Goal: Task Accomplishment & Management: Use online tool/utility

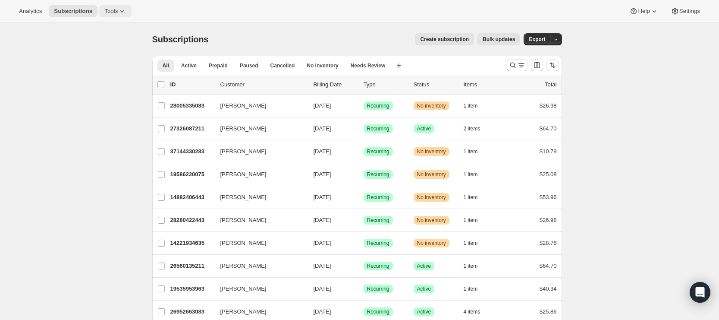
click at [123, 9] on icon at bounding box center [122, 11] width 9 height 9
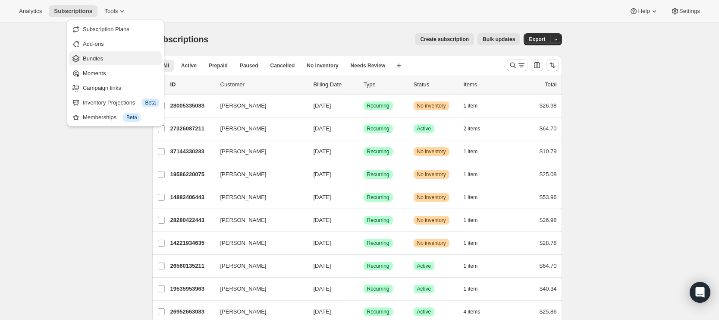
click at [114, 62] on span "Bundles" at bounding box center [121, 58] width 76 height 9
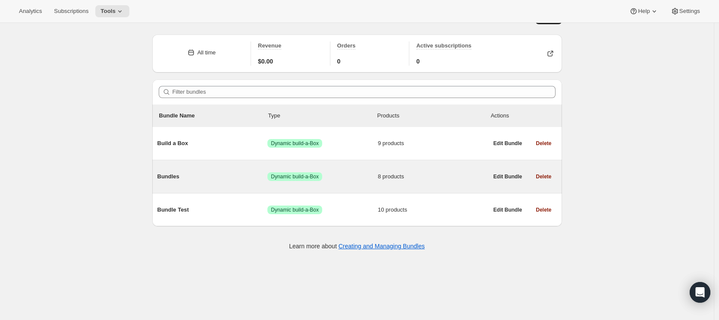
scroll to position [23, 0]
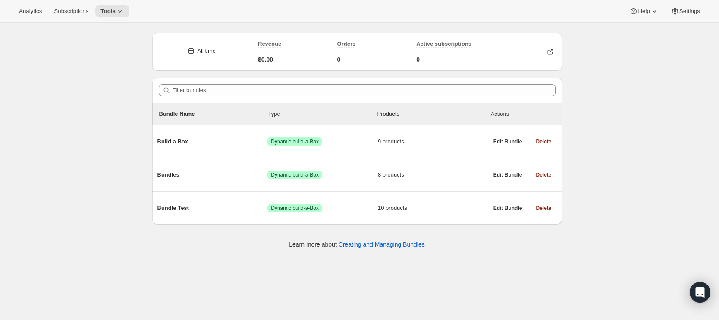
click at [127, 237] on div "Bundles. This page is ready Bundles Create All time Revenue $0.00 Orders 0 Acti…" at bounding box center [357, 160] width 714 height 320
click at [141, 232] on div "Bundles. This page is ready Bundles Create All time Revenue $0.00 Orders 0 Acti…" at bounding box center [357, 160] width 714 height 320
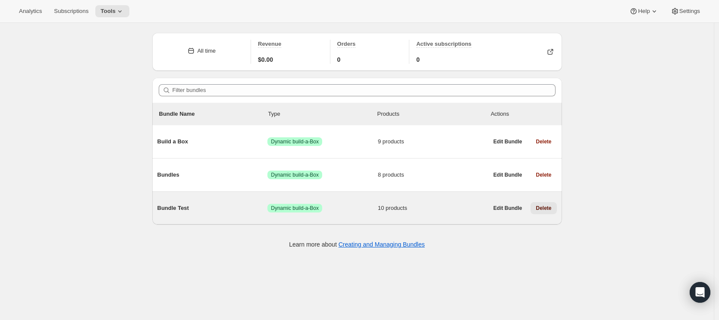
click at [552, 209] on span "Delete" at bounding box center [544, 208] width 16 height 7
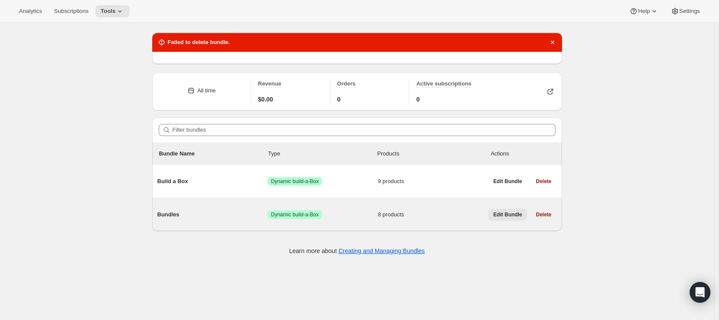
click at [517, 218] on button "Edit Bundle" at bounding box center [508, 214] width 39 height 12
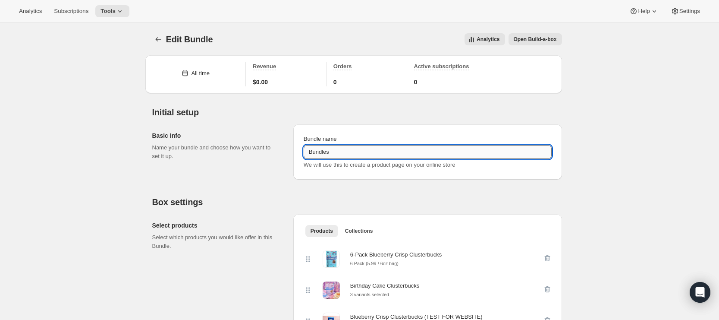
click at [334, 155] on input "Bundles" at bounding box center [428, 152] width 248 height 14
type input "Lil Bucks Build a Bundle"
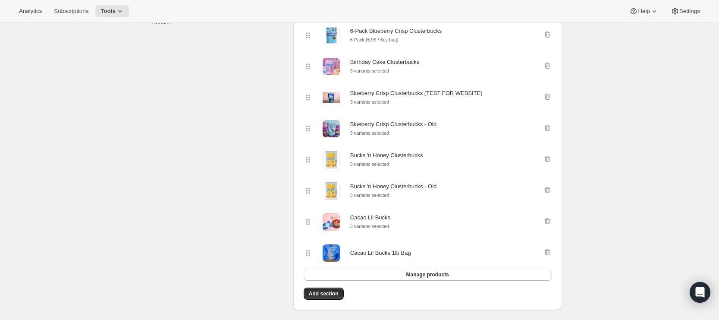
scroll to position [440, 0]
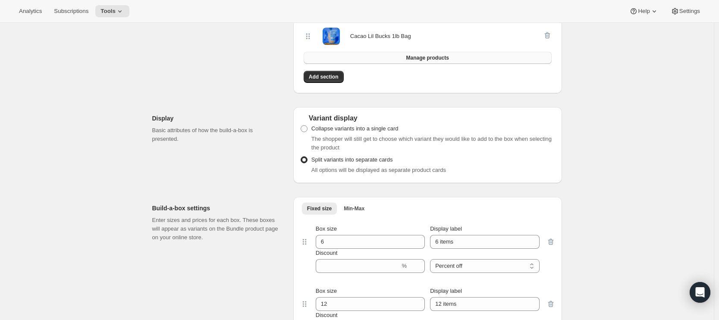
click at [435, 57] on span "Manage products" at bounding box center [427, 57] width 43 height 7
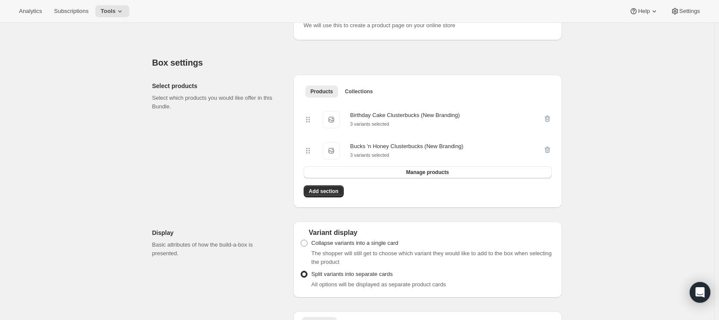
scroll to position [135, 0]
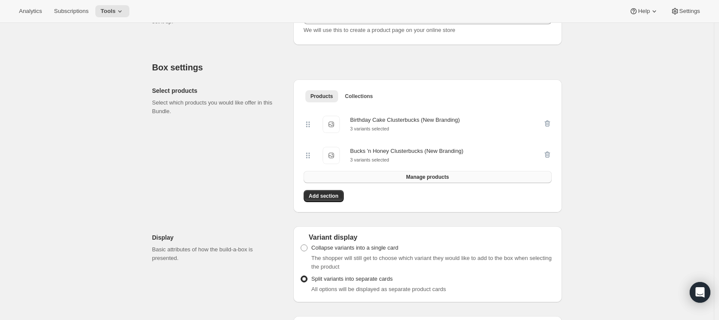
click at [413, 180] on span "Manage products" at bounding box center [427, 176] width 43 height 7
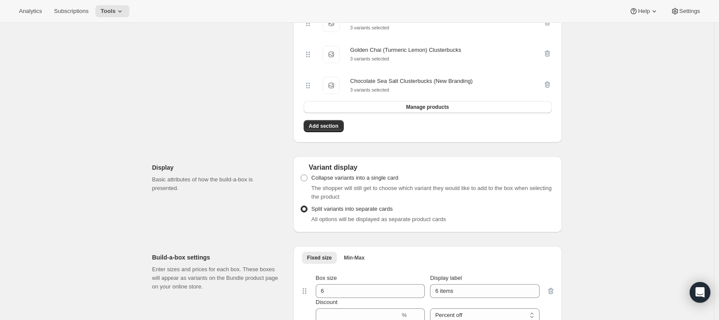
scroll to position [366, 0]
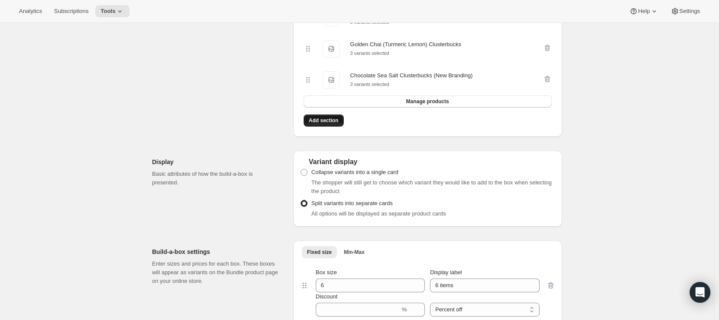
click at [330, 121] on span "Add section" at bounding box center [324, 120] width 30 height 7
click at [325, 124] on span "Add section" at bounding box center [324, 120] width 30 height 7
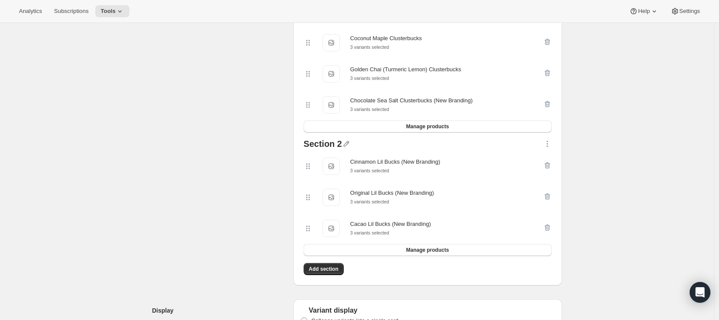
scroll to position [356, 0]
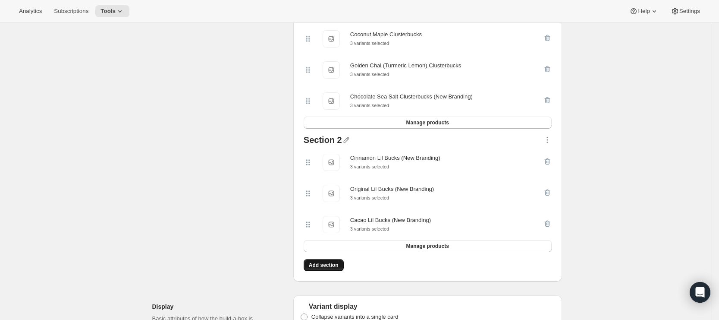
click at [317, 268] on span "Add section" at bounding box center [324, 265] width 30 height 7
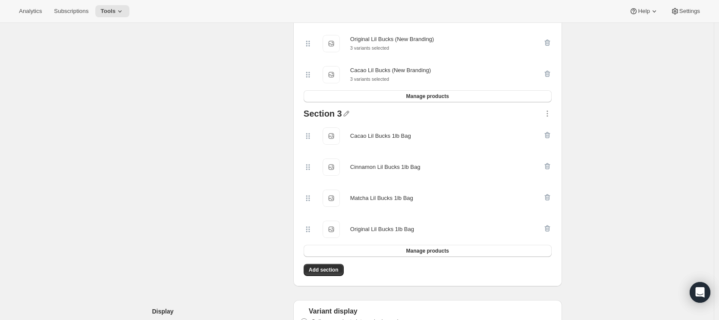
scroll to position [511, 0]
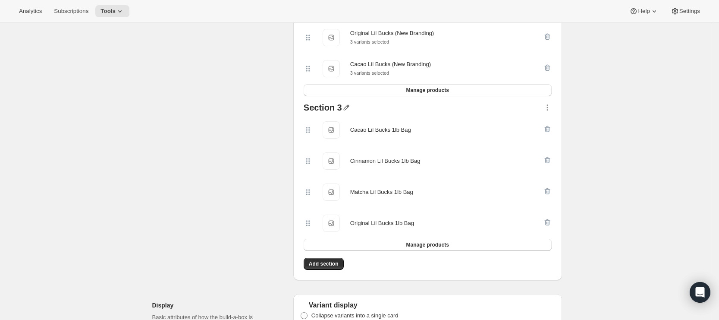
click at [347, 110] on icon "button" at bounding box center [347, 108] width 6 height 6
click at [334, 127] on input "text" at bounding box center [352, 128] width 83 height 14
type input "1 Pound Bags"
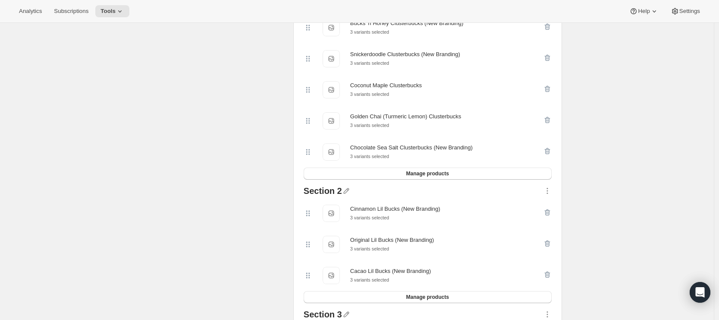
scroll to position [248, 0]
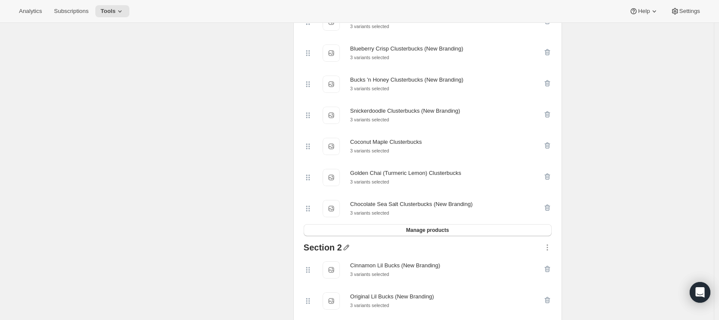
click at [349, 248] on icon "button" at bounding box center [347, 248] width 6 height 6
click at [341, 265] on input "text" at bounding box center [352, 267] width 83 height 14
type input "Lil Bucks"
click at [244, 243] on div "Select products Select which products you would like offer in this Bundle." at bounding box center [219, 254] width 134 height 577
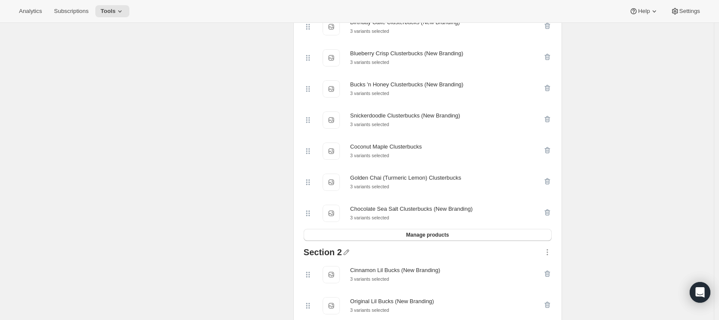
scroll to position [358, 0]
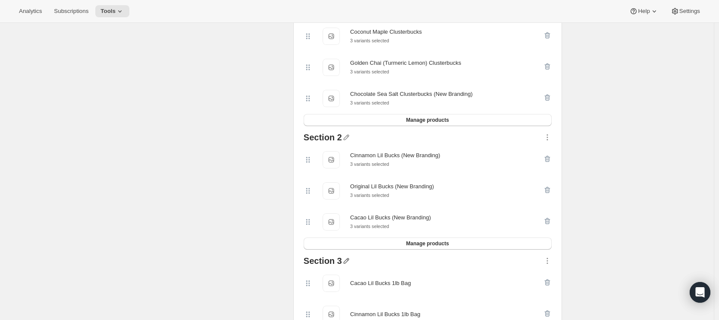
click at [347, 264] on icon "button" at bounding box center [347, 261] width 6 height 6
click at [344, 281] on input "text" at bounding box center [352, 281] width 83 height 14
type input "1 Pound Bags"
click at [317, 294] on span "Save" at bounding box center [317, 292] width 13 height 9
click at [348, 139] on icon "button" at bounding box center [346, 137] width 9 height 9
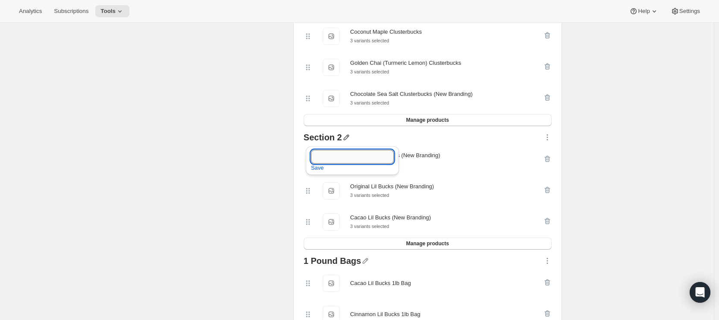
click at [339, 161] on input "text" at bounding box center [352, 157] width 83 height 14
type input "Lil Bucks"
click at [319, 166] on span "Save" at bounding box center [317, 168] width 13 height 9
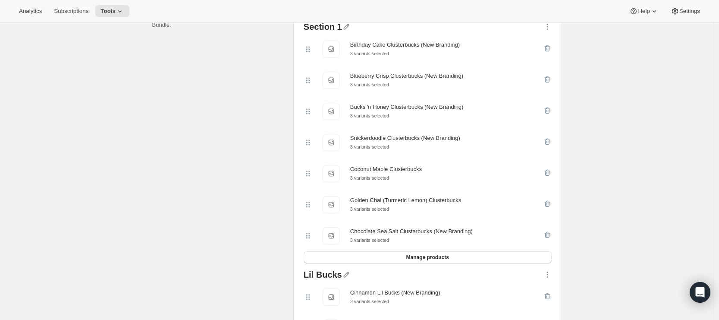
scroll to position [194, 0]
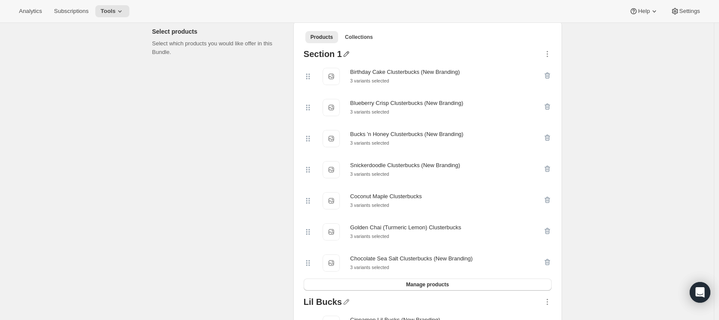
click at [343, 54] on icon "button" at bounding box center [346, 54] width 9 height 9
click at [337, 69] on input "text" at bounding box center [351, 71] width 83 height 14
type input "Cluster Bucks"
click at [314, 82] on span "Save" at bounding box center [316, 82] width 13 height 9
click at [287, 101] on div "Select products Select which products you would like offer in this Bundle." at bounding box center [219, 308] width 134 height 577
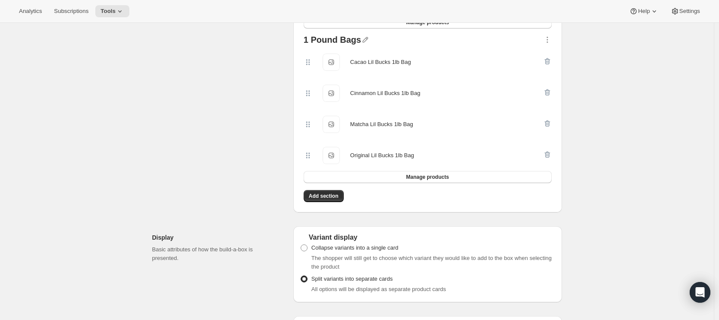
scroll to position [697, 0]
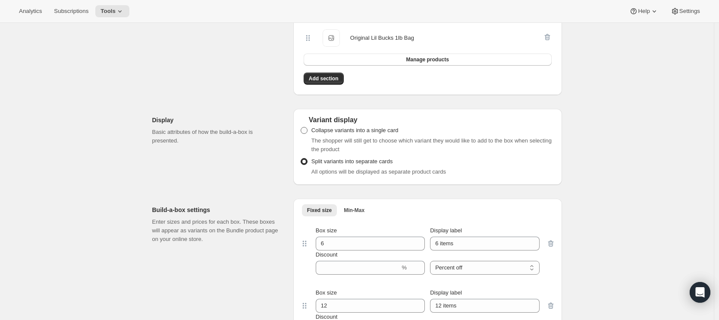
click at [306, 133] on span at bounding box center [304, 130] width 7 height 7
click at [301, 127] on input "Collapse variants into a single card" at bounding box center [301, 127] width 0 height 0
radio input "true"
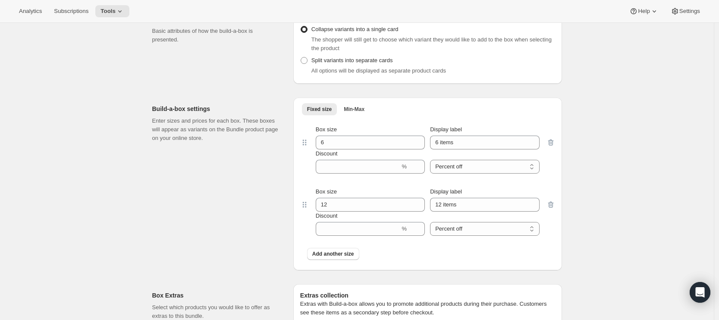
scroll to position [809, 0]
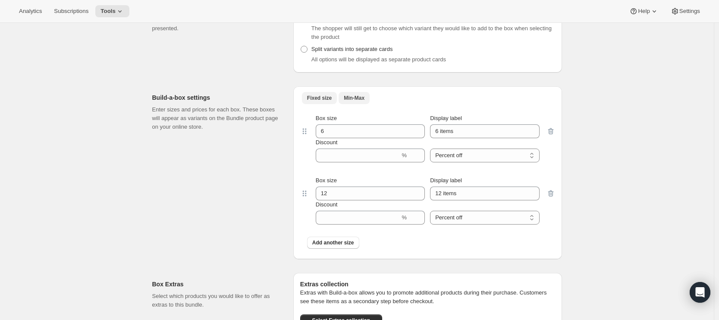
click at [357, 101] on span "Min-Max" at bounding box center [354, 98] width 21 height 7
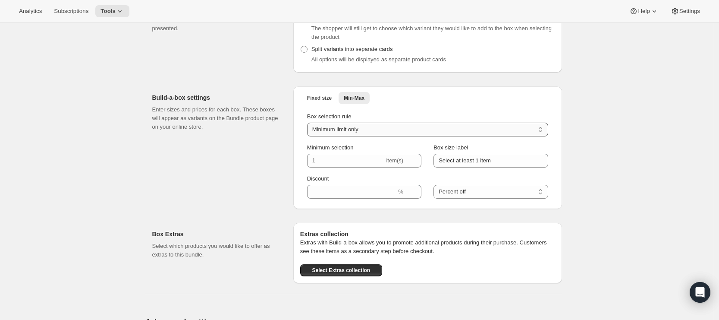
click at [363, 136] on select "Minimum limit only Maximum limit only Minimum and Maximum limits" at bounding box center [427, 130] width 241 height 14
click at [339, 163] on input "1" at bounding box center [346, 161] width 78 height 14
type input "2"
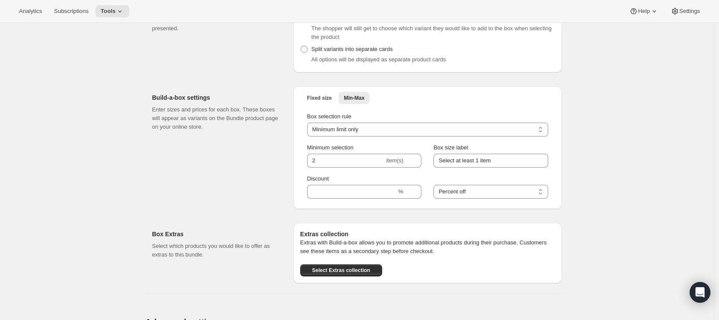
click at [284, 155] on div "Build-a-box settings Enter sizes and prices for each box. These boxes will appe…" at bounding box center [219, 147] width 134 height 123
click at [480, 161] on input "Select at least 1 item" at bounding box center [491, 161] width 114 height 14
click at [483, 162] on input "Select at least 1 item" at bounding box center [491, 161] width 114 height 14
click at [515, 163] on input "Select at least 2 item" at bounding box center [491, 161] width 114 height 14
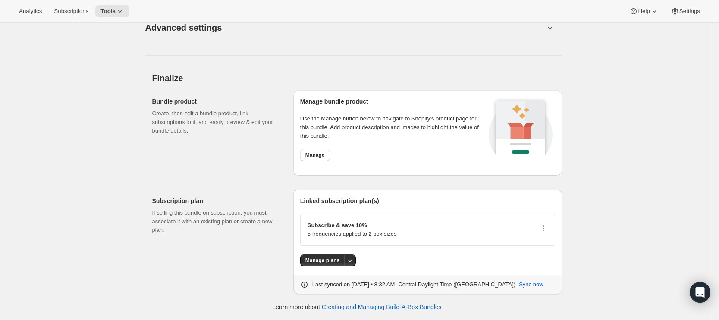
scroll to position [1106, 0]
type input "Select at least 2 items"
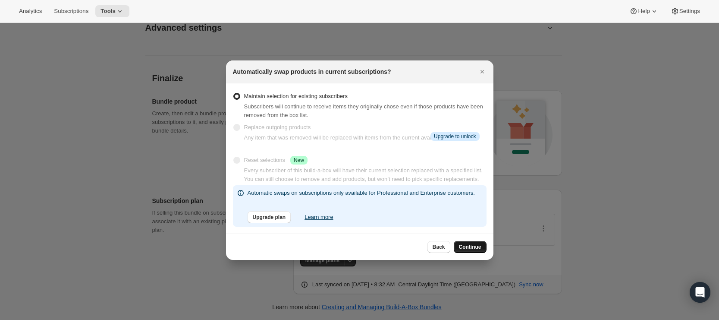
click at [471, 250] on span "Continue" at bounding box center [470, 246] width 22 height 7
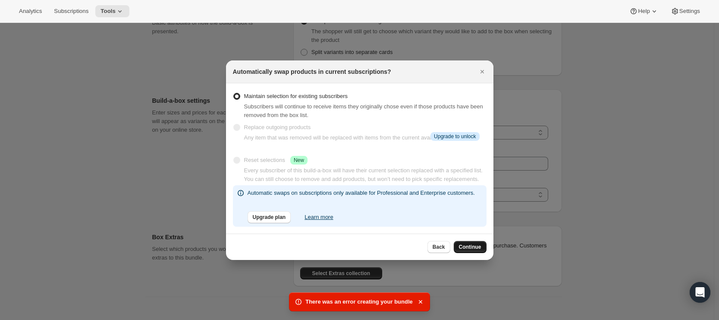
click at [475, 250] on span "Continue" at bounding box center [470, 246] width 22 height 7
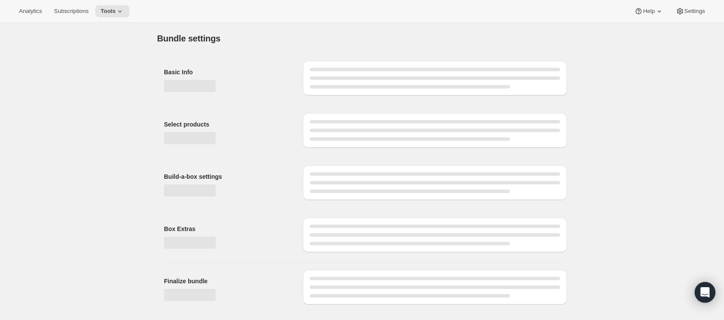
type input "Lil Bucks Build a Bundle"
radio input "true"
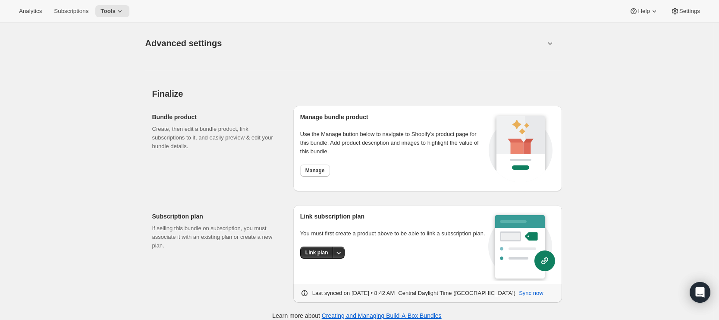
scroll to position [1098, 0]
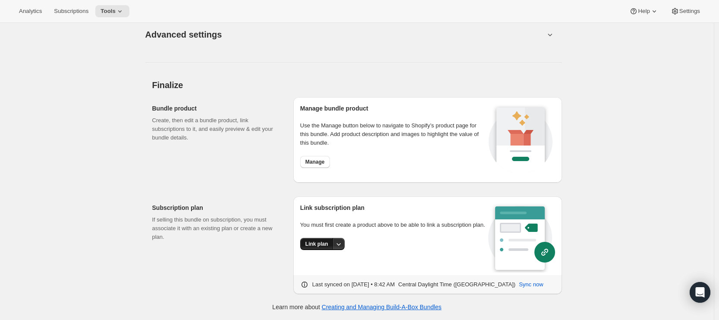
click at [322, 247] on span "Link plan" at bounding box center [317, 243] width 23 height 7
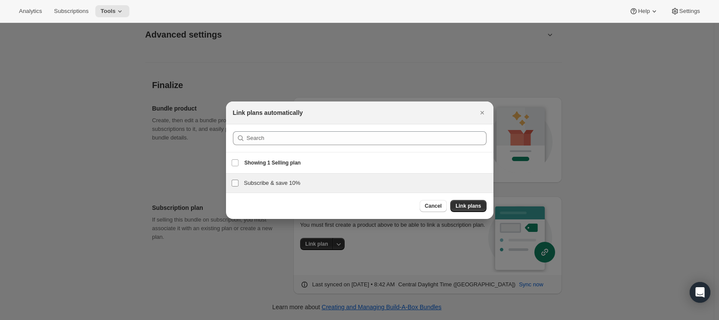
click at [237, 180] on input "Subscribe & save 10%" at bounding box center [235, 183] width 7 height 7
checkbox input "true"
click at [475, 204] on span "Link plans" at bounding box center [468, 205] width 25 height 7
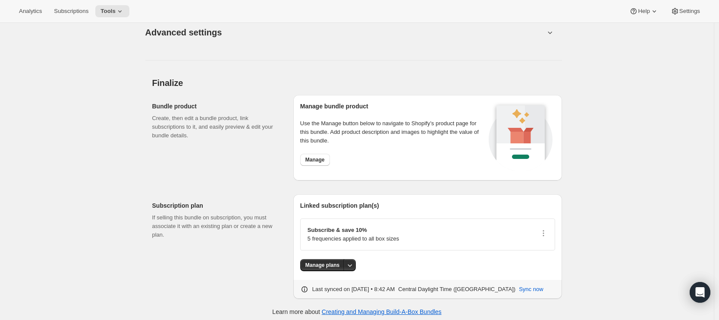
click at [250, 145] on div "Bundle product Create, then edit a bundle product, link subscriptions to it, an…" at bounding box center [219, 137] width 134 height 85
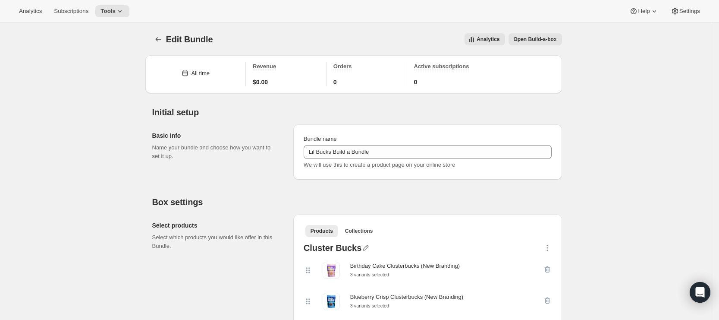
click at [537, 41] on span "Open Build-a-box" at bounding box center [535, 39] width 43 height 7
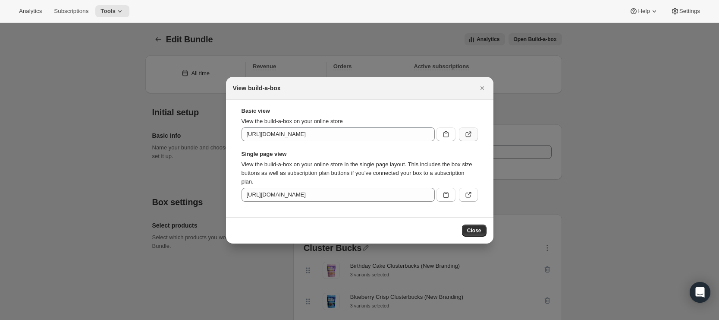
click at [472, 134] on icon ":r30:" at bounding box center [468, 134] width 9 height 9
click at [475, 199] on button ":r30:" at bounding box center [468, 195] width 19 height 14
click at [484, 90] on icon "Close" at bounding box center [482, 88] width 9 height 9
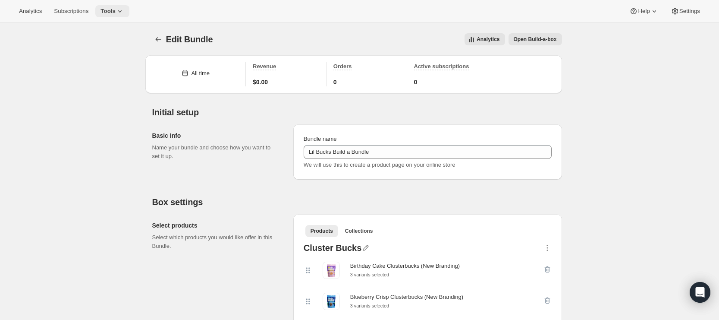
click at [111, 9] on span "Tools" at bounding box center [108, 11] width 15 height 7
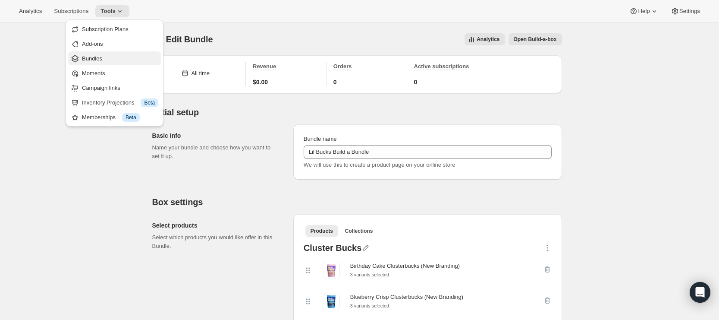
click at [113, 61] on span "Bundles" at bounding box center [120, 58] width 76 height 9
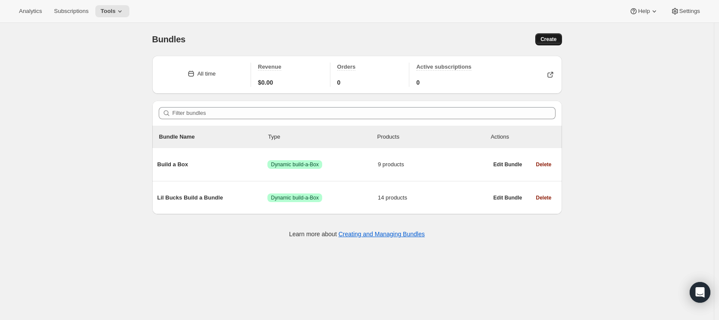
click at [548, 39] on span "Create" at bounding box center [549, 39] width 16 height 7
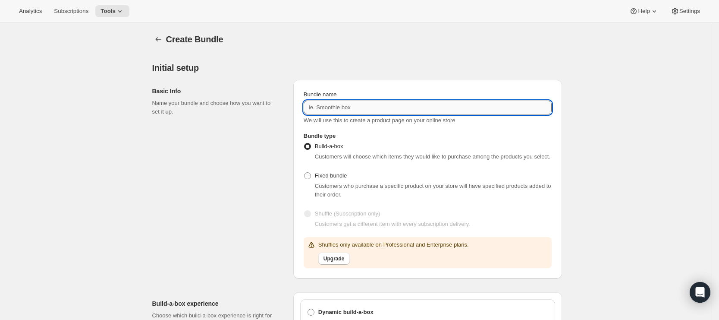
click at [366, 109] on input "Bundle name" at bounding box center [428, 108] width 248 height 14
click at [391, 102] on input "Lil Bucks Build a Bundle" at bounding box center [428, 108] width 248 height 14
click at [392, 107] on input "Lil Bucks Build a Bundle" at bounding box center [428, 108] width 248 height 14
type input "Lil Bucks Build a Bundle (Old Product)"
click at [276, 196] on div "Basic Info Name your bundle and choose how you want to set it up." at bounding box center [219, 179] width 134 height 199
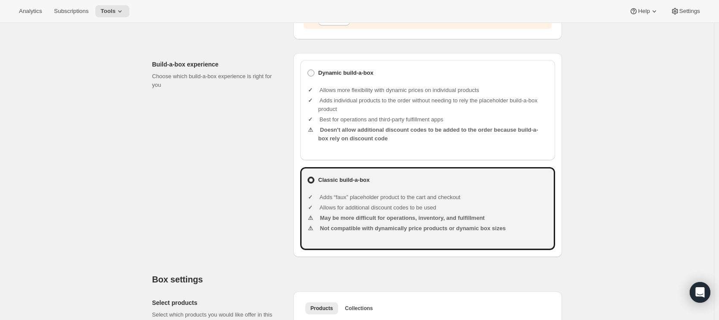
scroll to position [242, 0]
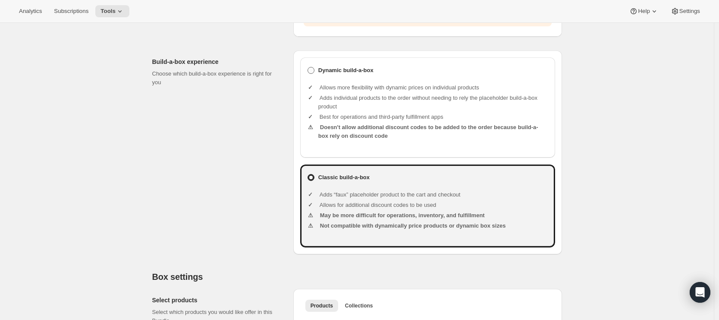
click at [313, 74] on span at bounding box center [311, 70] width 7 height 7
click at [308, 67] on input "Dynamic build-a-box" at bounding box center [308, 67] width 0 height 0
radio input "true"
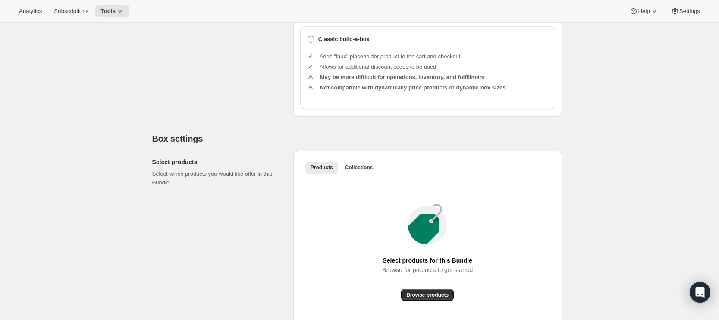
scroll to position [454, 0]
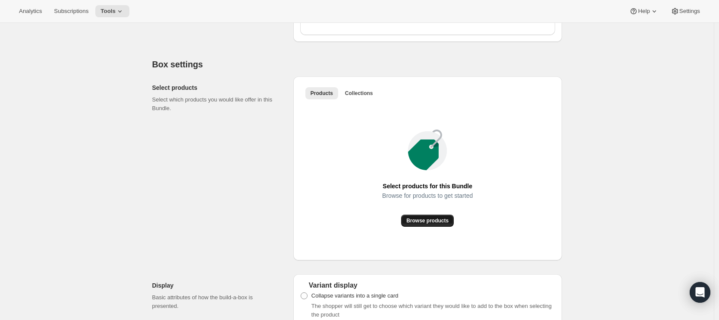
click at [427, 224] on span "Browse products" at bounding box center [428, 220] width 42 height 7
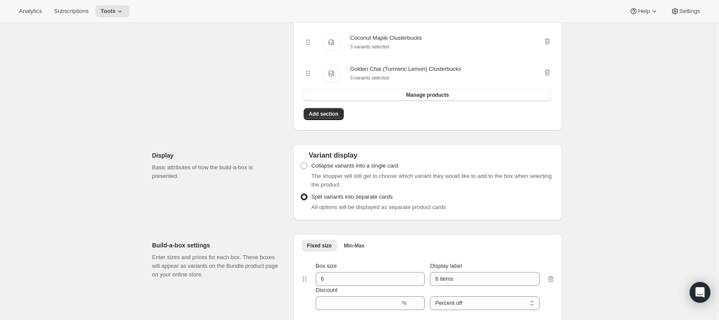
scroll to position [651, 0]
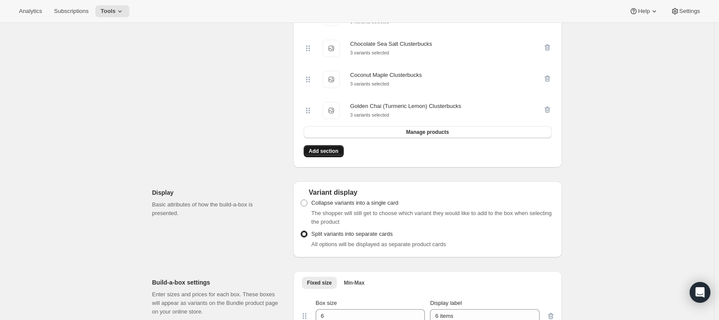
click at [333, 157] on button "Add section" at bounding box center [324, 151] width 40 height 12
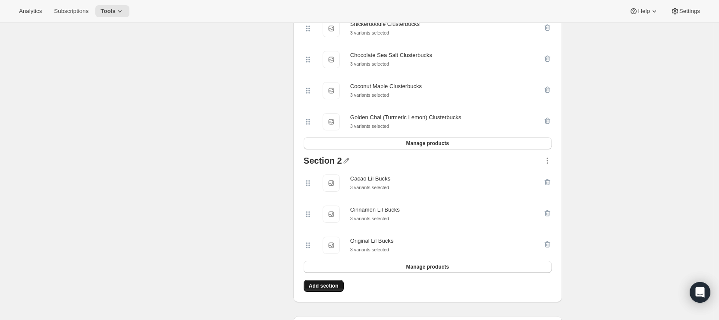
click at [318, 289] on span "Add section" at bounding box center [324, 285] width 30 height 7
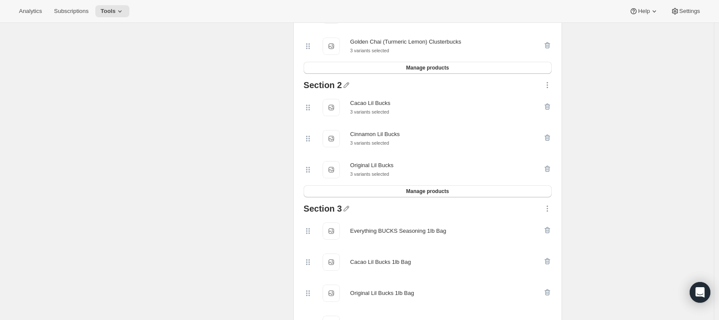
scroll to position [835, 0]
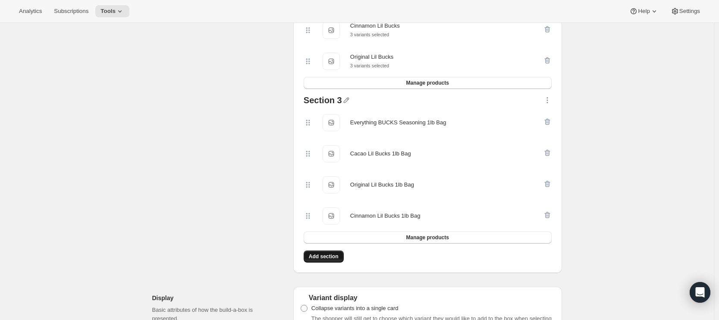
click at [324, 260] on span "Add section" at bounding box center [324, 256] width 30 height 7
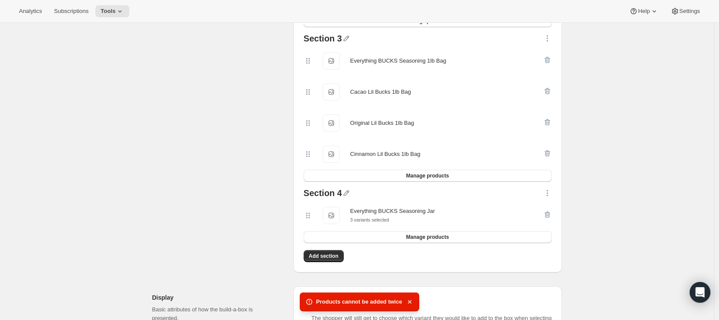
scroll to position [862, 0]
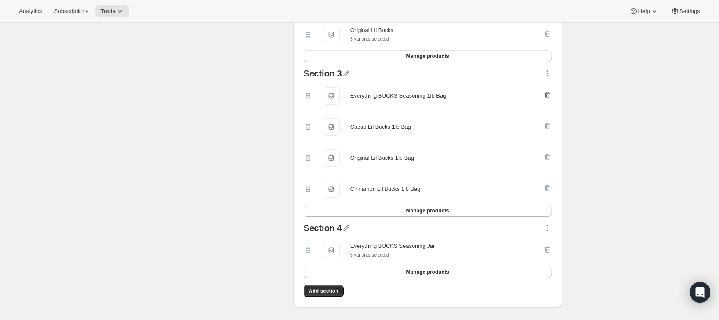
click at [552, 99] on icon "button" at bounding box center [547, 95] width 9 height 9
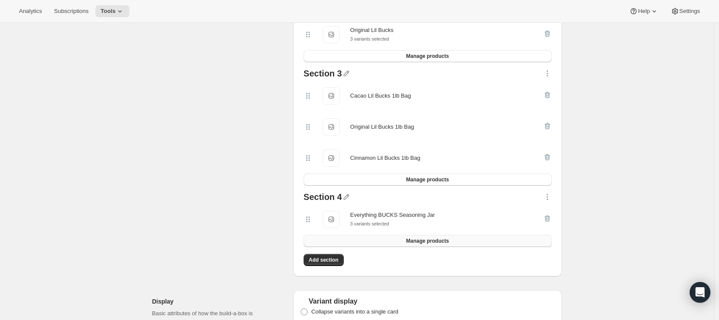
click at [433, 244] on span "Manage products" at bounding box center [427, 240] width 43 height 7
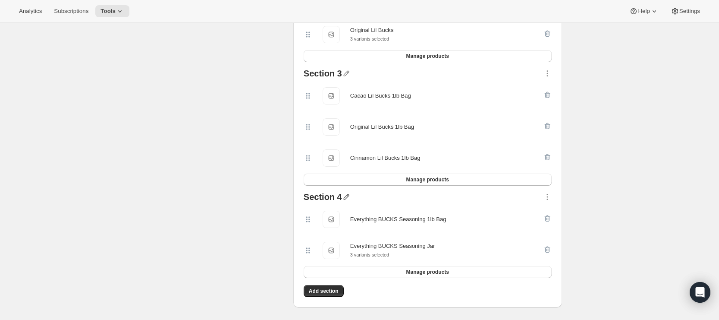
click at [347, 200] on icon "button" at bounding box center [347, 197] width 6 height 6
click at [348, 223] on input "text" at bounding box center [353, 225] width 83 height 14
type input "Everything Seasoning"
click at [314, 240] on span "Save" at bounding box center [318, 236] width 13 height 9
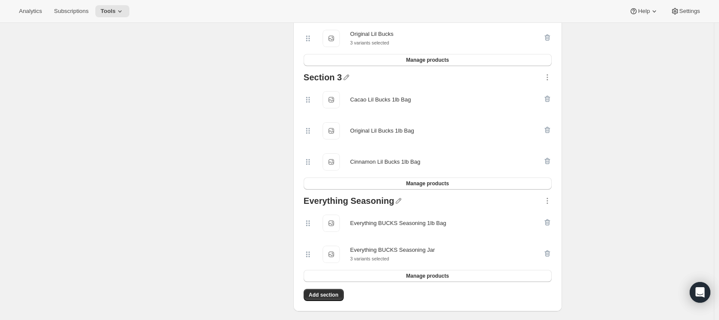
scroll to position [850, 0]
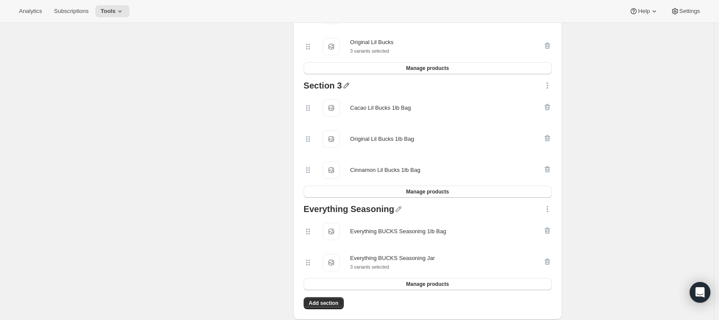
click at [343, 92] on div "Section 3" at bounding box center [428, 86] width 248 height 11
click at [344, 90] on icon "button" at bounding box center [346, 85] width 9 height 9
click at [331, 113] on input "text" at bounding box center [352, 114] width 83 height 14
type input "1 Pound Bags"
click at [314, 125] on span "Save" at bounding box center [317, 125] width 13 height 9
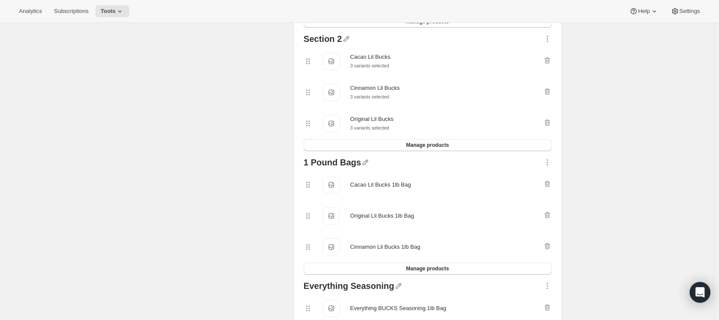
scroll to position [731, 0]
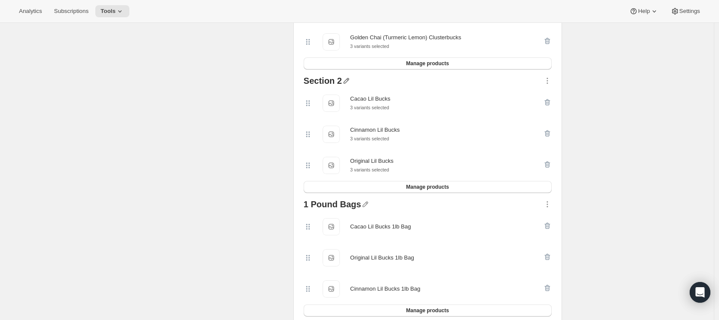
click at [348, 85] on icon "button" at bounding box center [346, 80] width 9 height 9
click at [341, 107] on input "text" at bounding box center [352, 109] width 83 height 14
type input "Lil Bucks"
click at [312, 121] on span "Save" at bounding box center [317, 120] width 13 height 9
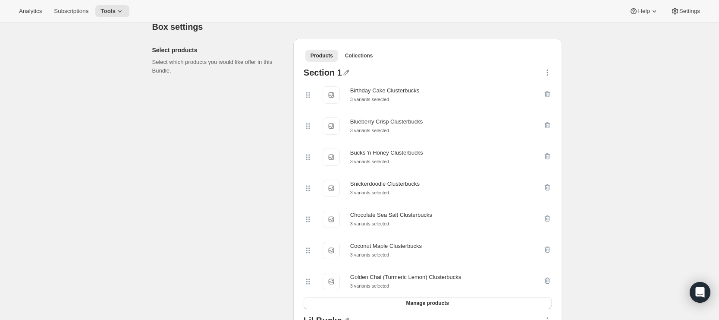
scroll to position [416, 0]
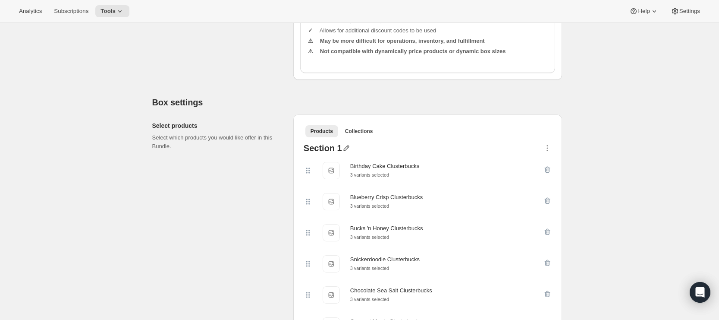
click at [346, 152] on icon "button" at bounding box center [346, 148] width 9 height 9
click at [341, 179] on input "text" at bounding box center [351, 174] width 83 height 14
type input "Clusterbucks"
click at [310, 184] on span "Save" at bounding box center [316, 184] width 13 height 9
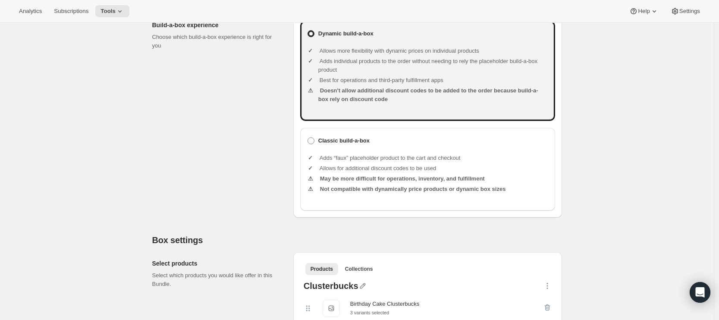
scroll to position [393, 0]
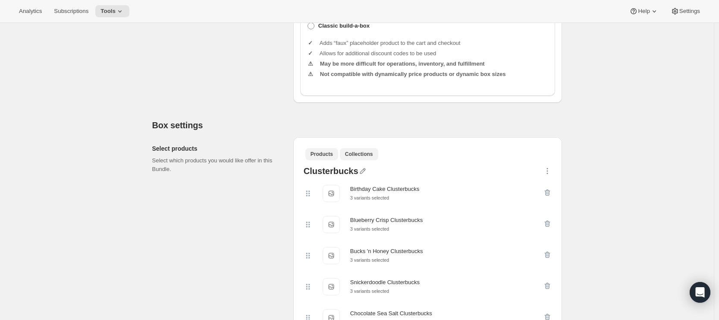
click at [362, 160] on button "Collections" at bounding box center [359, 154] width 38 height 12
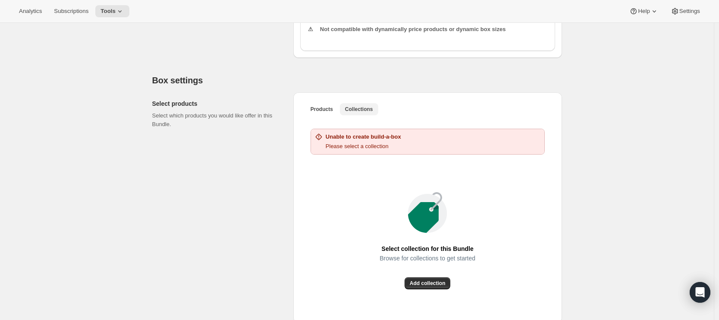
scroll to position [451, 0]
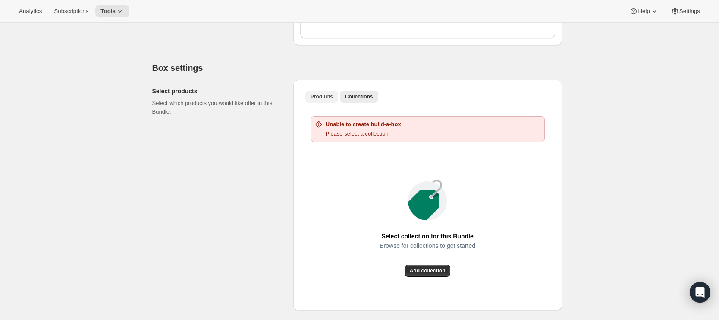
click at [320, 100] on span "Products" at bounding box center [322, 96] width 22 height 7
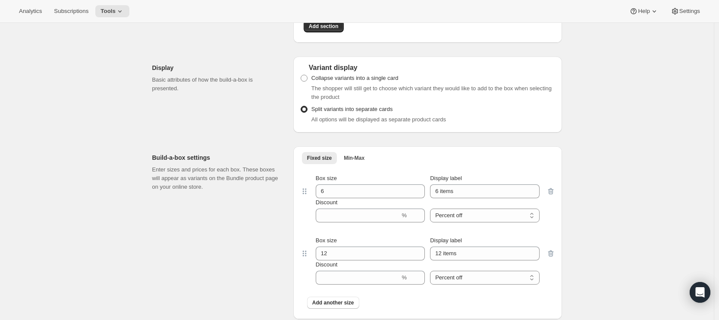
scroll to position [1139, 0]
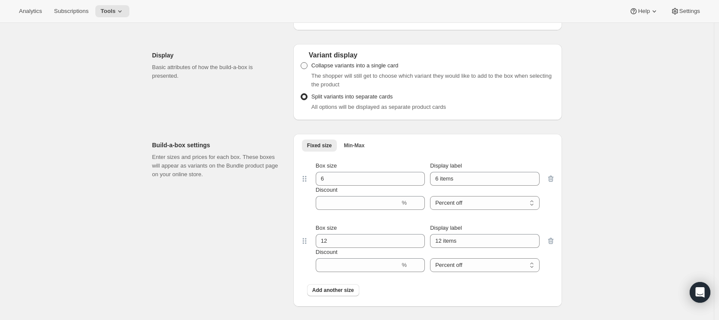
click at [306, 69] on span at bounding box center [304, 65] width 7 height 7
click at [301, 63] on input "Collapse variants into a single card" at bounding box center [301, 62] width 0 height 0
radio input "true"
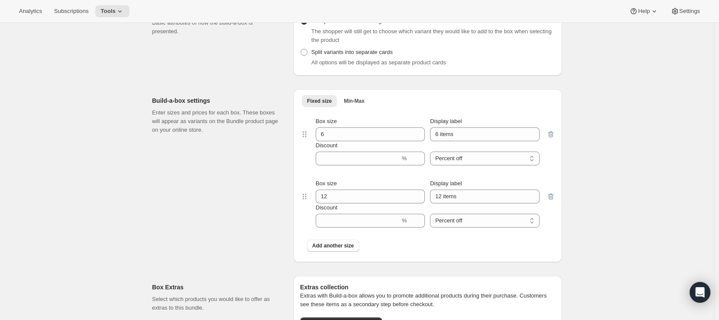
scroll to position [1219, 0]
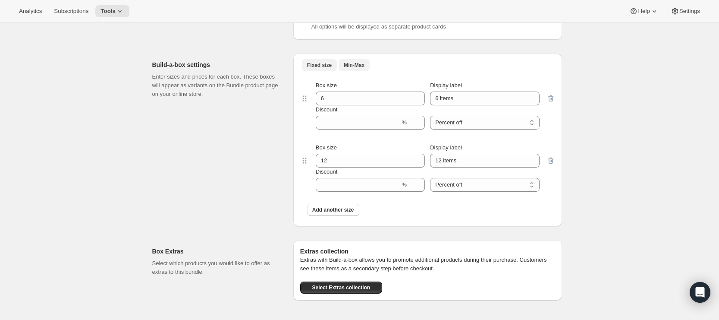
click at [351, 69] on span "Min-Max" at bounding box center [354, 65] width 21 height 7
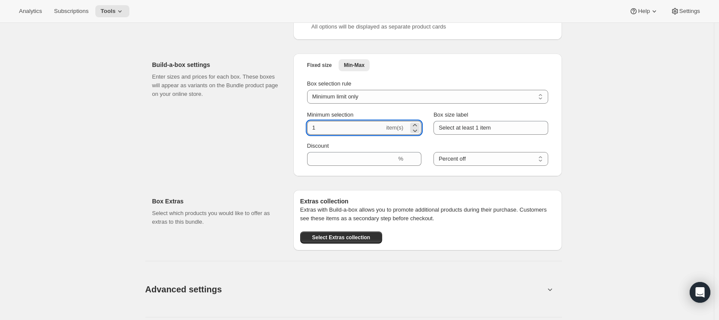
click at [355, 135] on input "1" at bounding box center [346, 128] width 78 height 14
type input "2"
click at [242, 176] on div "Build-a-box settings Enter sizes and prices for each box. These boxes will appe…" at bounding box center [219, 115] width 134 height 123
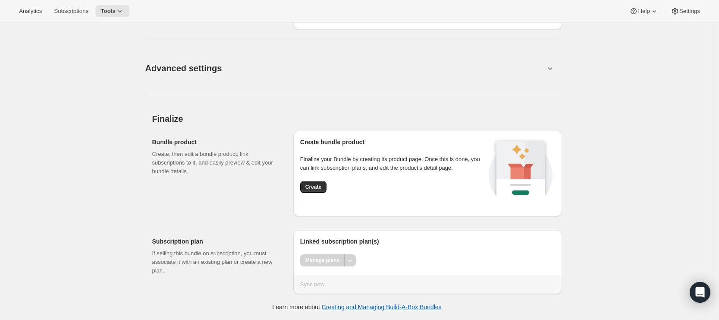
scroll to position [1451, 0]
click at [314, 189] on span "Create" at bounding box center [314, 186] width 16 height 7
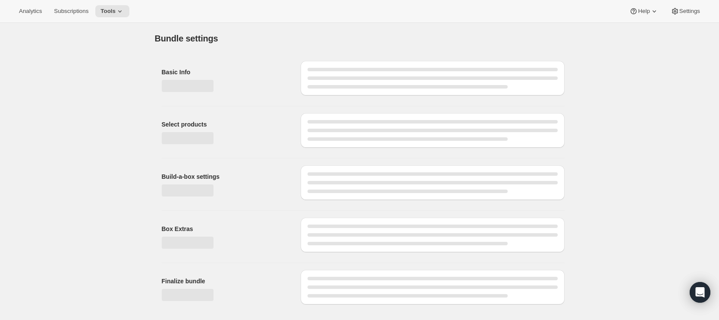
scroll to position [0, 0]
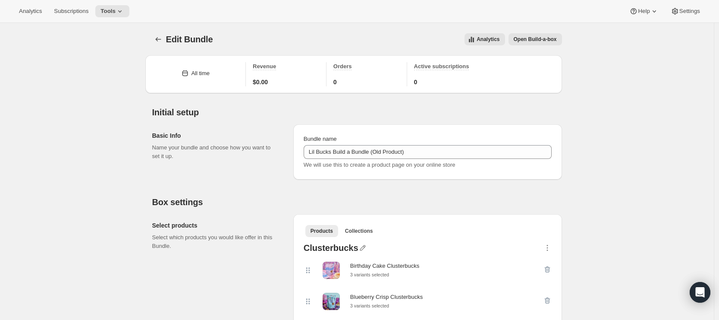
drag, startPoint x: 107, startPoint y: 99, endPoint x: 124, endPoint y: 95, distance: 17.8
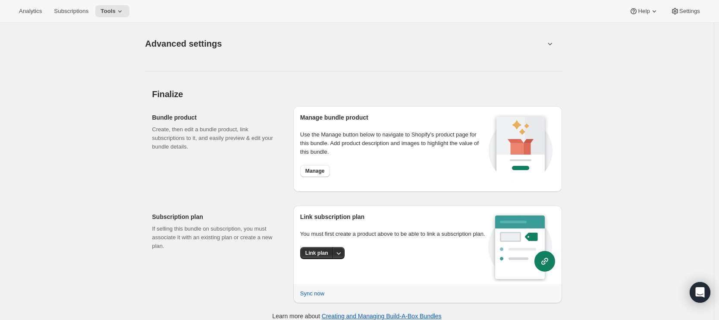
scroll to position [1160, 0]
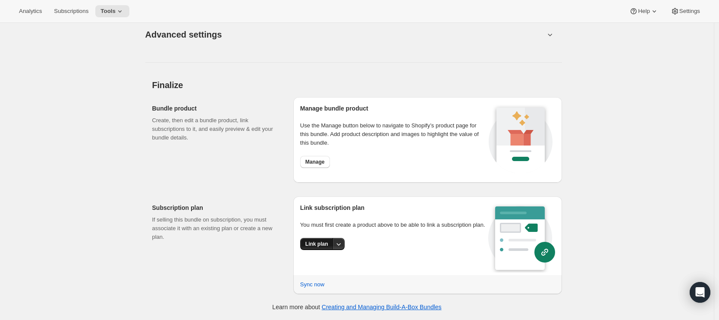
click at [324, 249] on button "Link plan" at bounding box center [316, 244] width 33 height 12
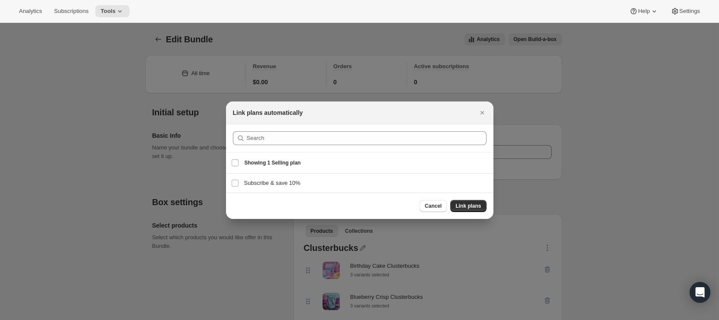
scroll to position [0, 0]
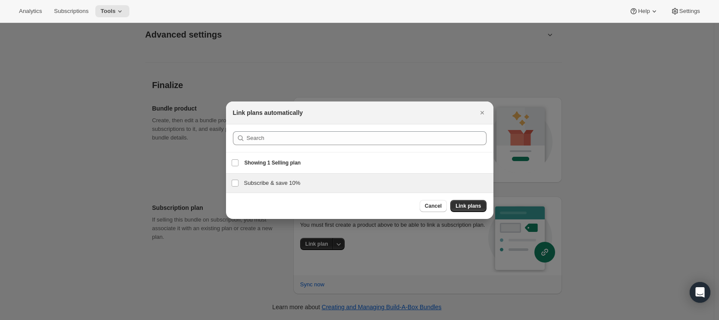
click at [262, 175] on div "Subscribe & save 10% Subscribe & save 10%" at bounding box center [360, 182] width 268 height 19
checkbox input "true"
click at [460, 207] on span "Link plans" at bounding box center [468, 205] width 25 height 7
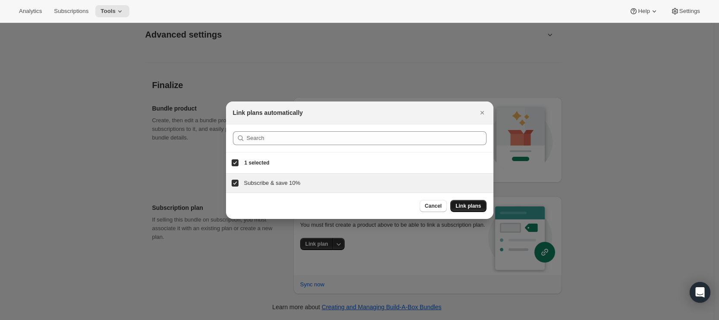
scroll to position [1160, 0]
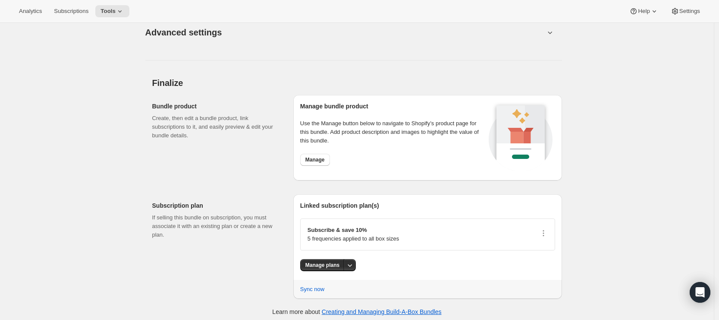
click at [249, 202] on div "Subscription plan If selling this bundle on subscription, you must associate it…" at bounding box center [219, 246] width 134 height 104
click at [312, 163] on span "Manage" at bounding box center [315, 159] width 19 height 7
click at [271, 101] on div "Bundle product Create, then edit a bundle product, link subscriptions to it, an…" at bounding box center [219, 137] width 134 height 85
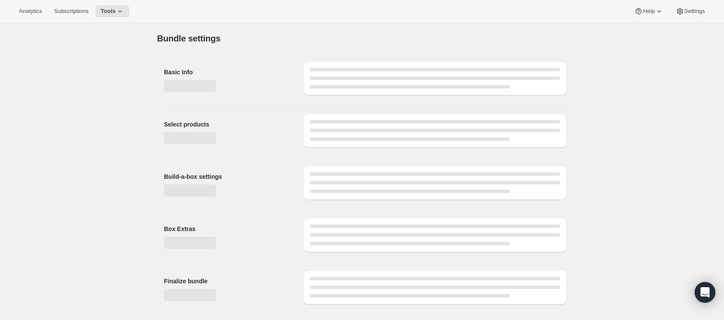
type input "Lil Bucks Build a Bundle (Old Product)"
radio input "true"
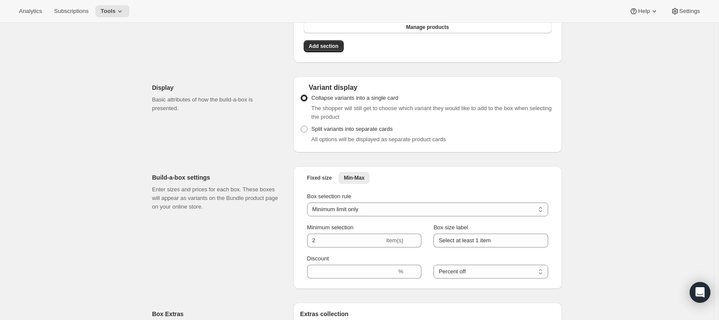
scroll to position [927, 0]
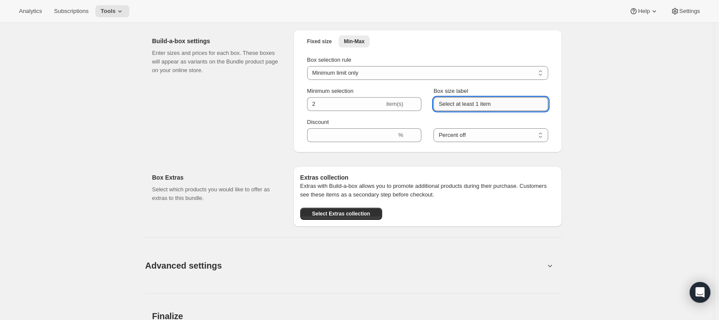
click at [483, 106] on input "Select at least 1 item" at bounding box center [491, 104] width 114 height 14
click at [535, 111] on input "Select at least 2 item" at bounding box center [491, 104] width 114 height 14
type input "Select at least 2 items"
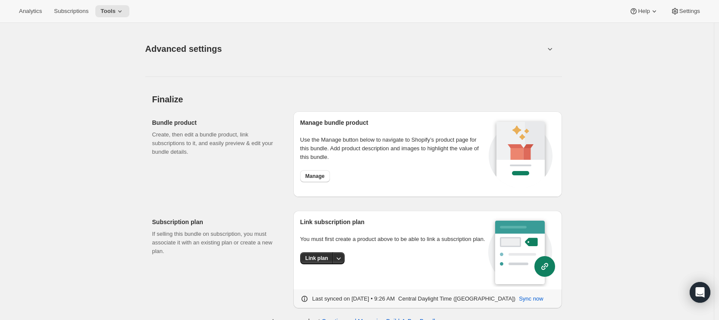
scroll to position [1160, 0]
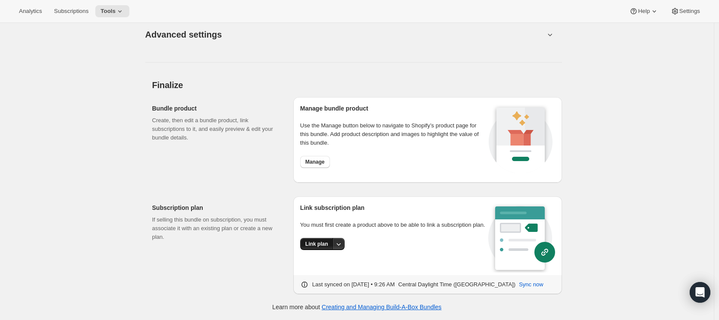
click at [326, 250] on button "Link plan" at bounding box center [316, 244] width 33 height 12
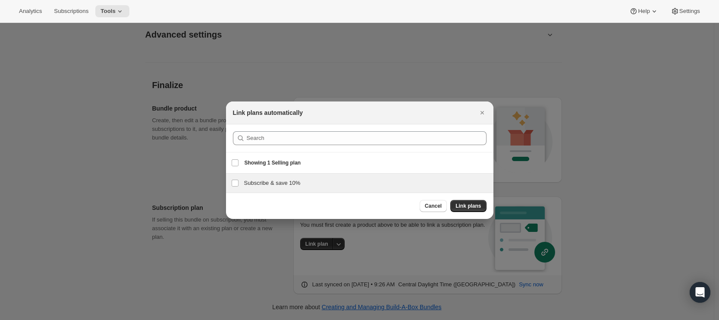
click at [274, 187] on h3 "Subscribe & save 10%" at bounding box center [366, 183] width 244 height 9
checkbox input "true"
click at [470, 206] on span "Link plans" at bounding box center [468, 205] width 25 height 7
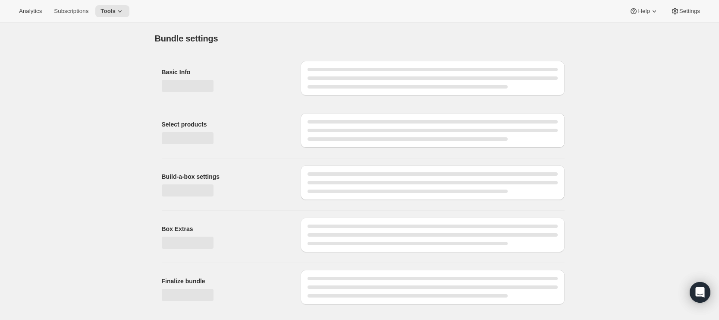
scroll to position [0, 0]
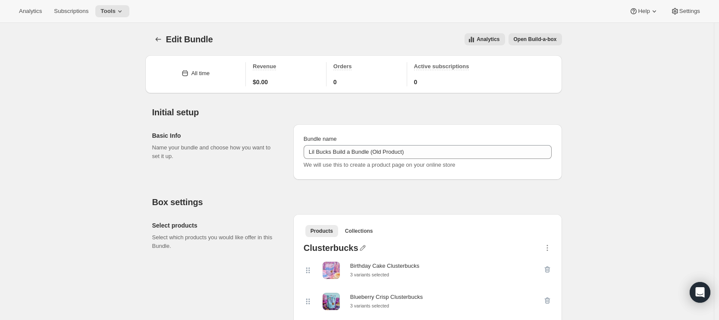
click at [554, 42] on span "Open Build-a-box" at bounding box center [535, 39] width 43 height 7
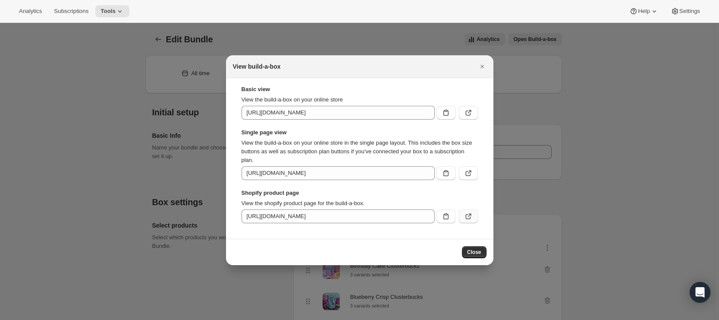
click at [474, 218] on button ":r34:" at bounding box center [468, 216] width 19 height 14
drag, startPoint x: 468, startPoint y: 250, endPoint x: 524, endPoint y: 86, distance: 172.9
click at [468, 250] on span "Close" at bounding box center [474, 252] width 14 height 7
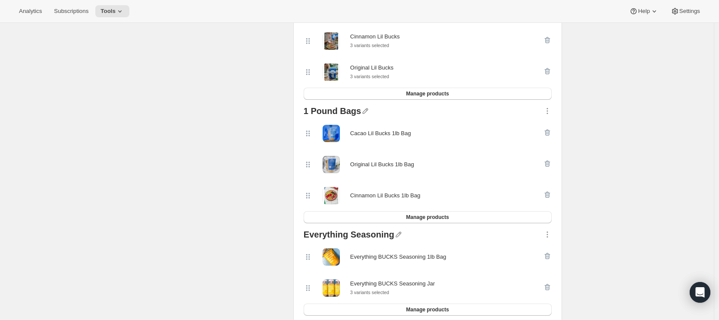
scroll to position [1167, 0]
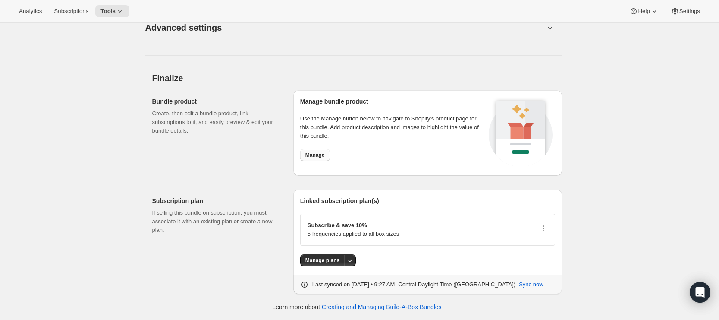
click at [320, 154] on span "Manage" at bounding box center [315, 154] width 19 height 7
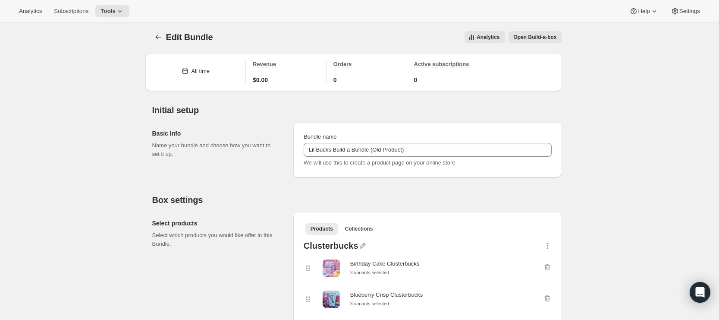
scroll to position [0, 0]
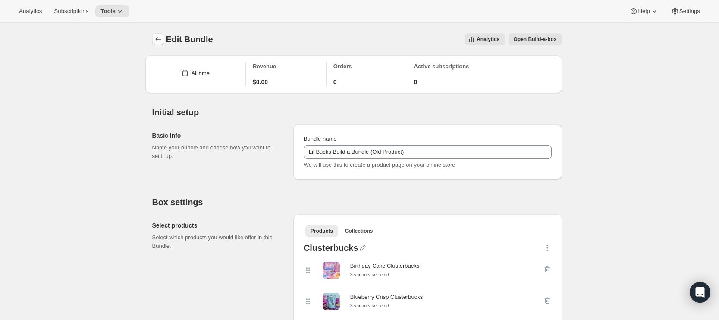
click at [158, 39] on icon "Bundles" at bounding box center [158, 39] width 9 height 9
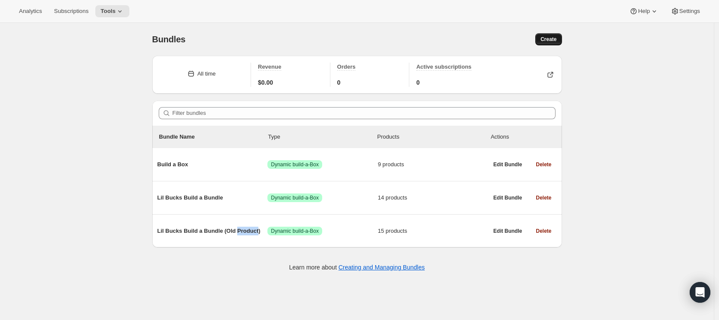
click at [550, 38] on span "Create" at bounding box center [549, 39] width 16 height 7
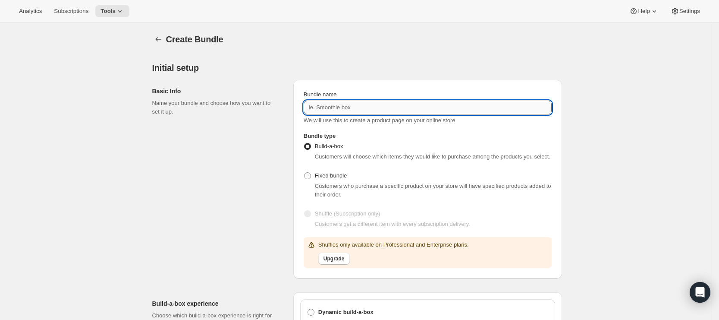
click at [338, 111] on input "Bundle name" at bounding box center [428, 108] width 248 height 14
type input "K"
type input "Lil Bucks Box (Classic)"
click at [291, 175] on div "Basic Info Name your bundle and choose how you want to set it up. Bundle name L…" at bounding box center [357, 175] width 410 height 205
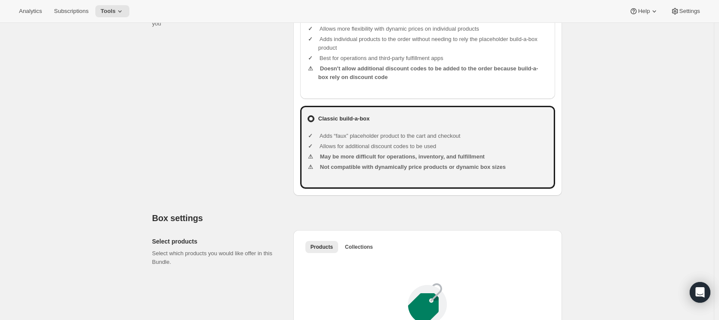
scroll to position [410, 0]
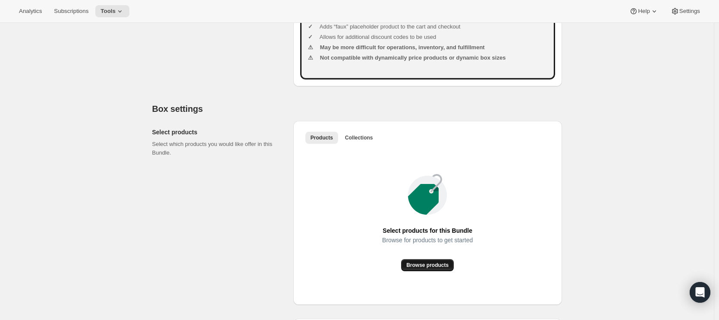
click at [435, 268] on span "Browse products" at bounding box center [428, 265] width 42 height 7
click at [366, 142] on button "Collections" at bounding box center [359, 138] width 38 height 12
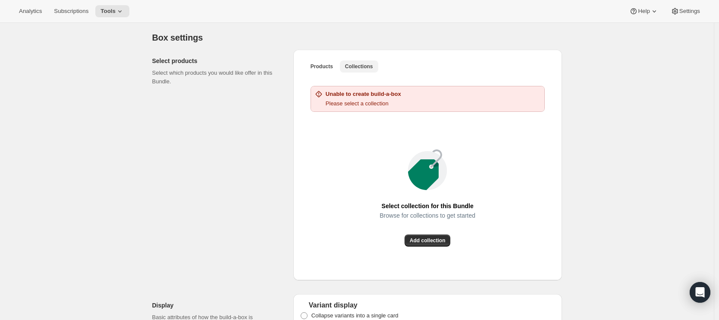
scroll to position [482, 0]
click at [432, 243] on span "Add collection" at bounding box center [428, 239] width 36 height 7
click at [328, 69] on span "Products" at bounding box center [322, 65] width 22 height 7
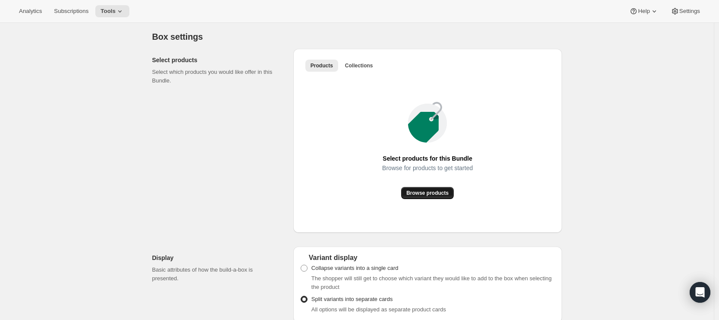
click at [426, 196] on span "Browse products" at bounding box center [428, 192] width 42 height 7
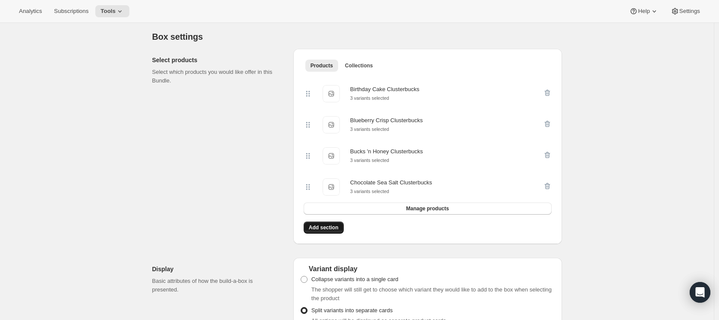
click at [335, 231] on span "Add section" at bounding box center [324, 227] width 30 height 7
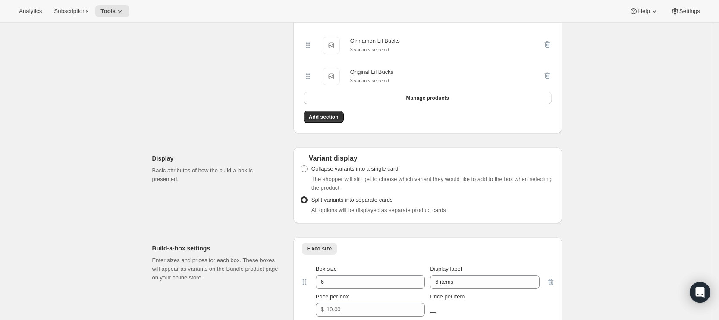
scroll to position [731, 0]
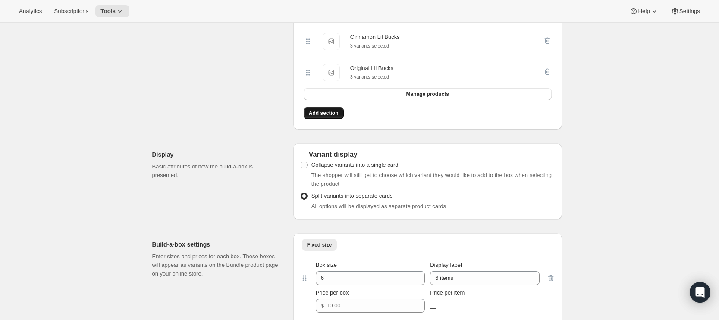
click at [336, 117] on span "Add section" at bounding box center [324, 113] width 30 height 7
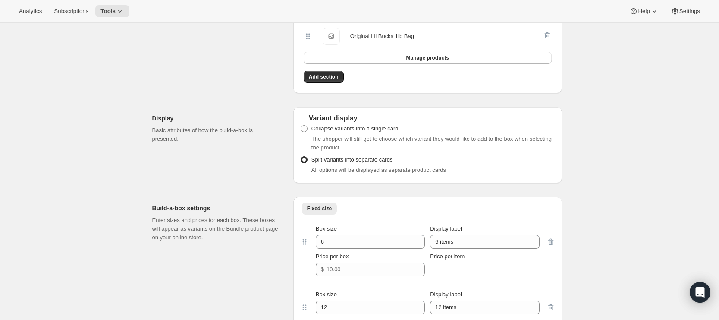
scroll to position [970, 0]
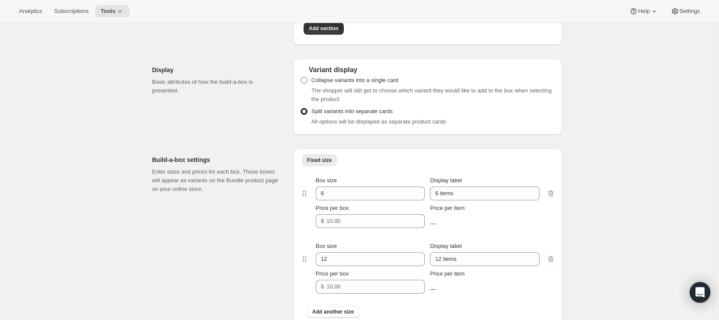
click at [306, 84] on span at bounding box center [304, 80] width 7 height 7
click at [301, 77] on input "Collapse variants into a single card" at bounding box center [301, 77] width 0 height 0
radio input "true"
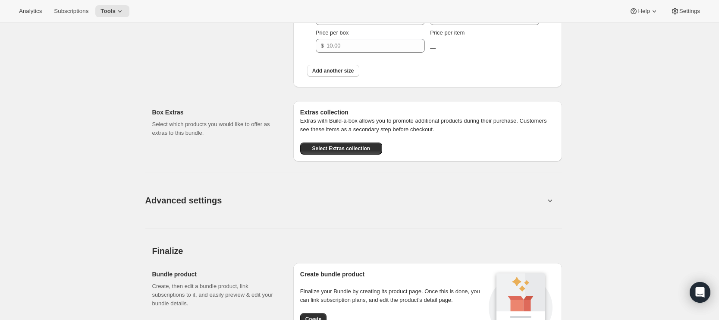
scroll to position [1164, 0]
